Goal: Complete application form: Complete application form

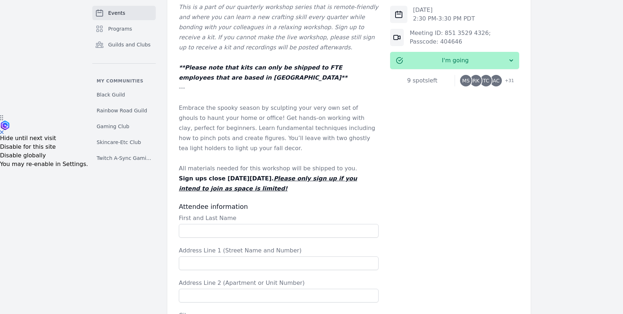
scroll to position [202, 0]
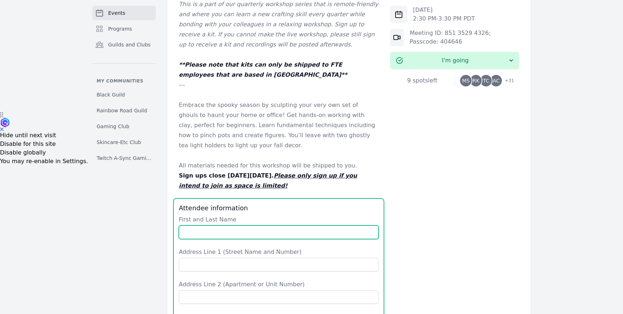
click at [225, 230] on input "First and Last Name" at bounding box center [279, 233] width 200 height 14
type input "[PERSON_NAME]"
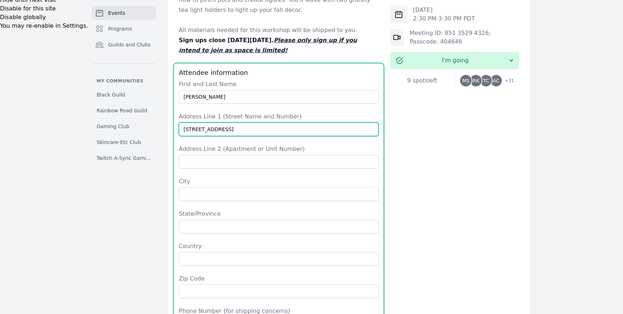
scroll to position [338, 0]
type input "[STREET_ADDRESS]"
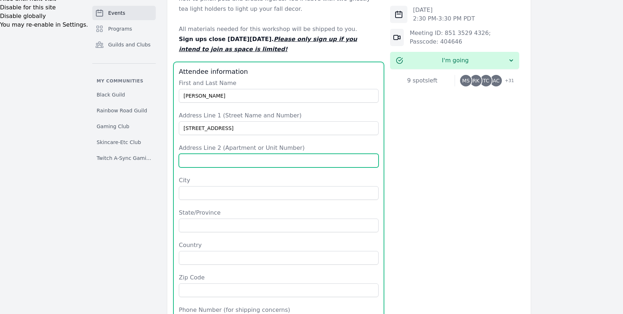
click at [222, 159] on input "Address Line 2 (Apartment or Unit Number)" at bounding box center [279, 161] width 200 height 14
type input "apt 302"
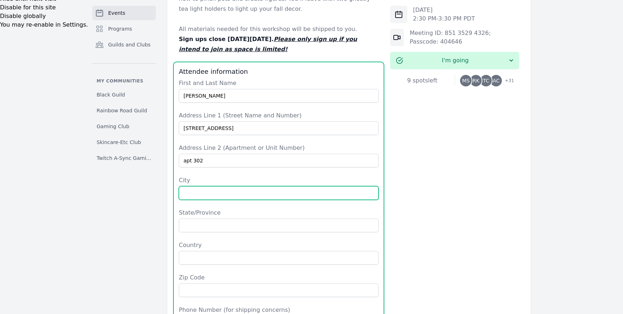
click at [225, 197] on input "City" at bounding box center [279, 193] width 200 height 14
type input "[GEOGRAPHIC_DATA]"
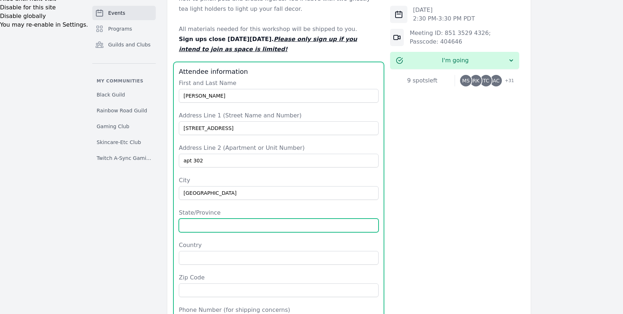
click at [200, 223] on input "State/Province" at bounding box center [279, 226] width 200 height 14
type input "CA"
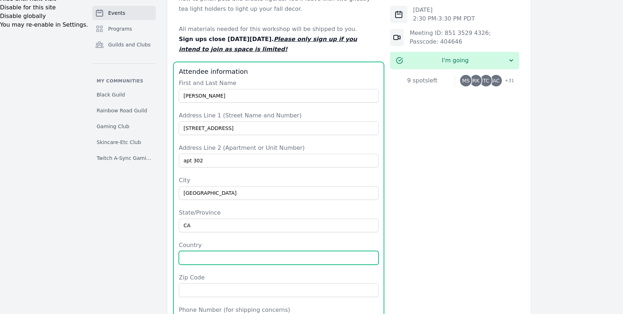
click at [201, 257] on input "Country" at bounding box center [279, 258] width 200 height 14
type input "[GEOGRAPHIC_DATA]"
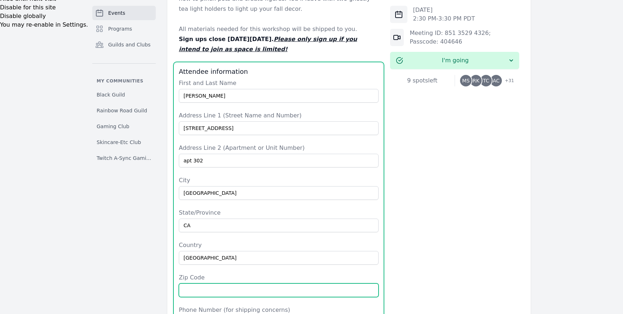
click at [201, 291] on input "Zip Code" at bounding box center [279, 291] width 200 height 14
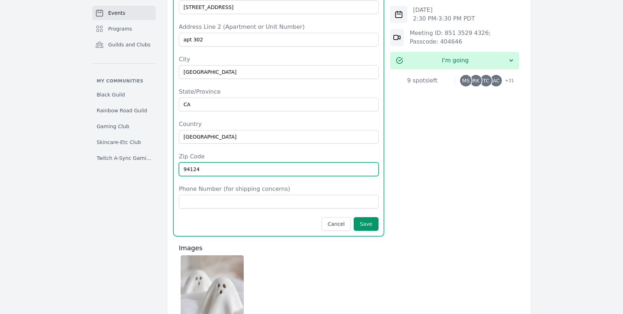
scroll to position [461, 0]
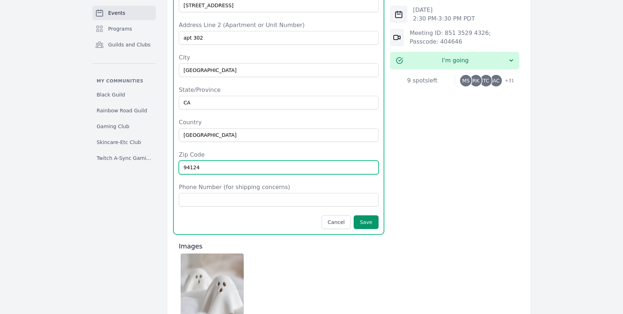
type input "94124"
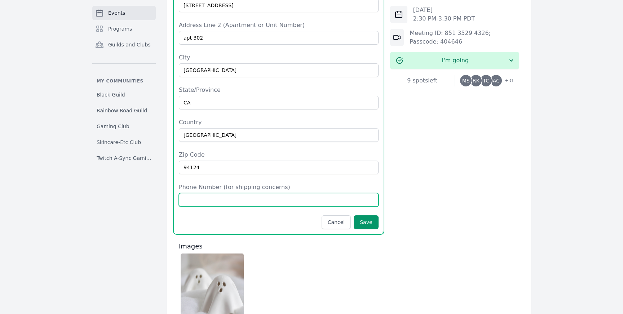
click at [218, 199] on input "Phone Number (for shipping concerns)" at bounding box center [279, 200] width 200 height 14
type input "6785167113"
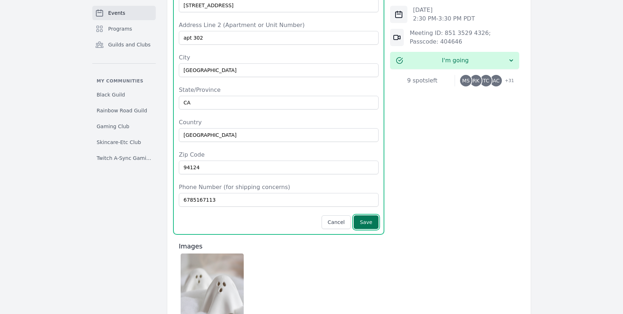
click at [375, 223] on button "Save" at bounding box center [366, 223] width 25 height 14
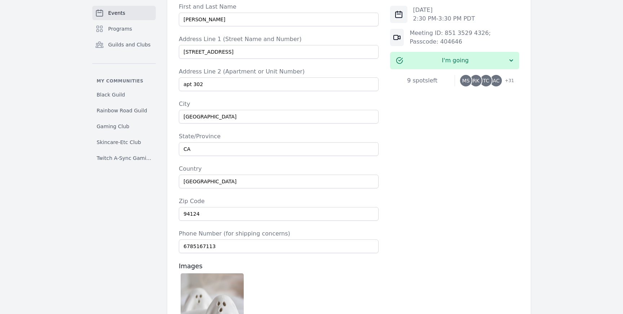
scroll to position [523, 0]
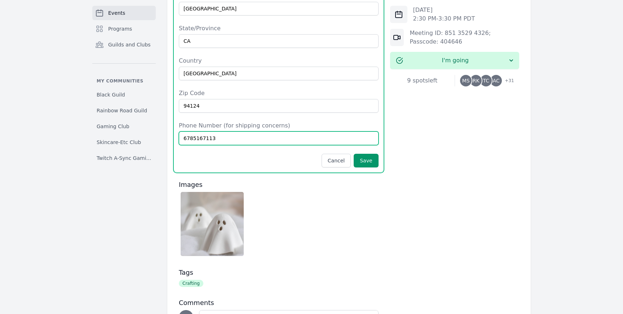
click at [317, 133] on input "6785167113" at bounding box center [279, 139] width 200 height 14
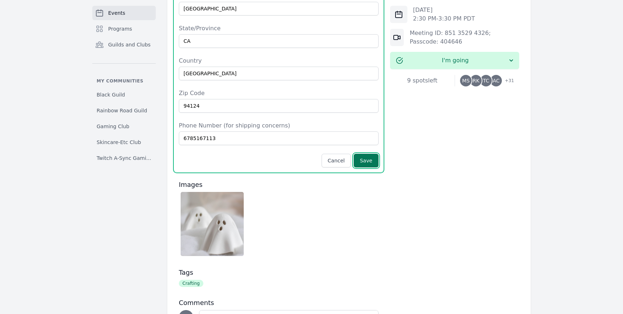
click at [373, 158] on button "Save" at bounding box center [366, 161] width 25 height 14
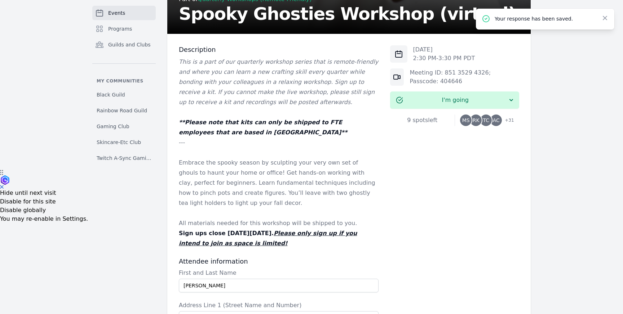
scroll to position [147, 0]
